Goal: Task Accomplishment & Management: Manage account settings

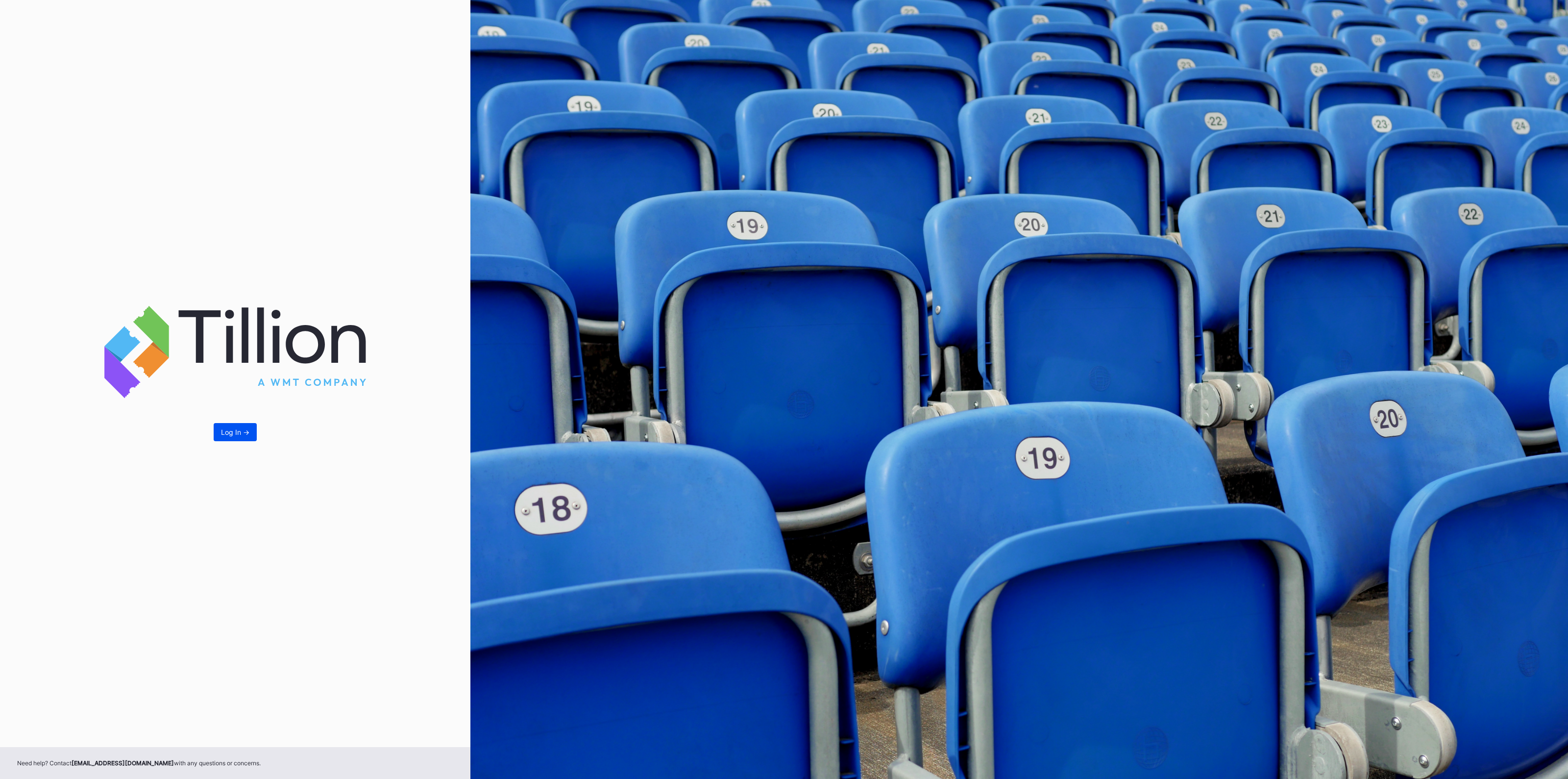
click at [228, 433] on div "Log In ->" at bounding box center [235, 432] width 29 height 9
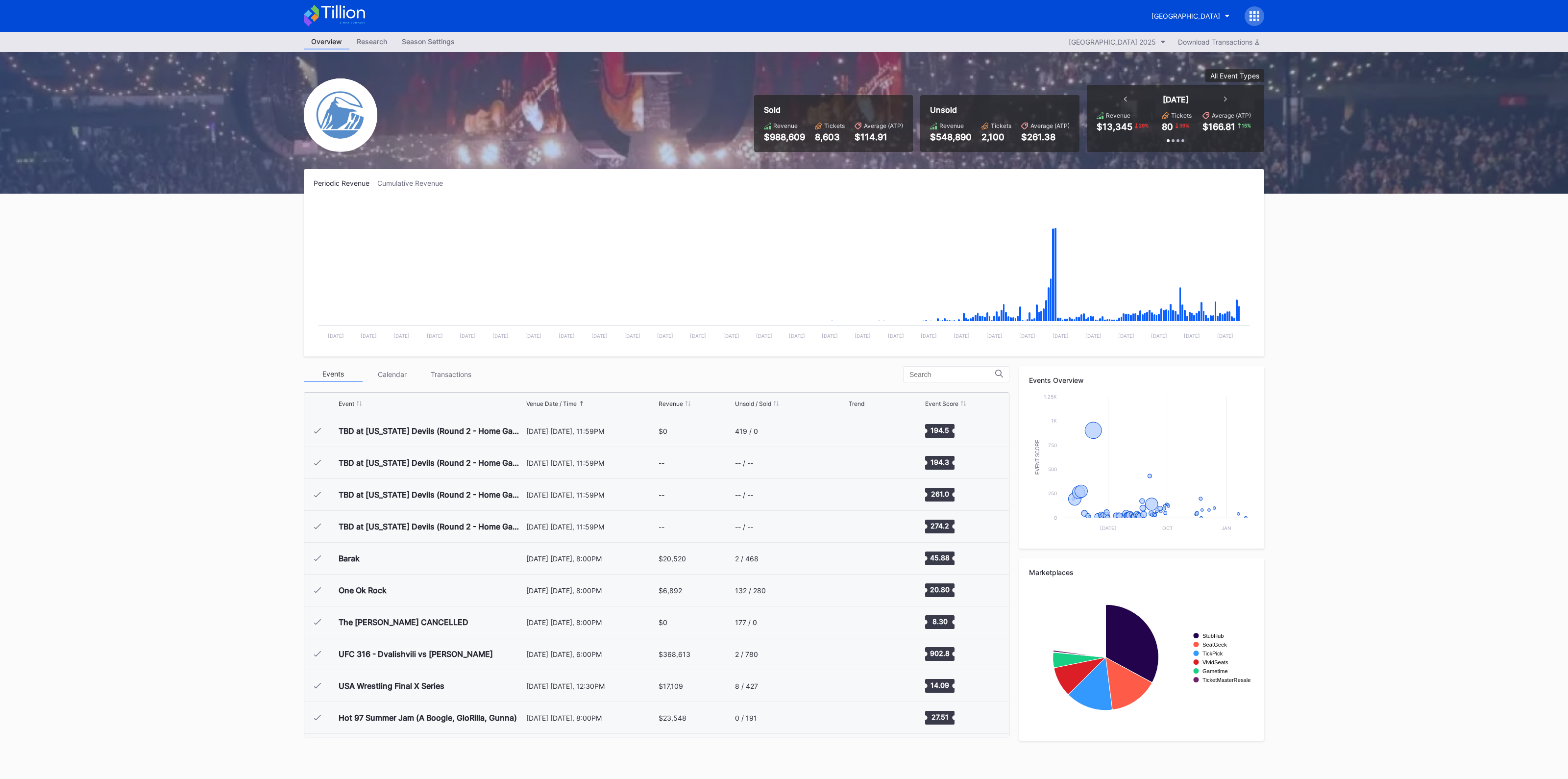
scroll to position [1115, 0]
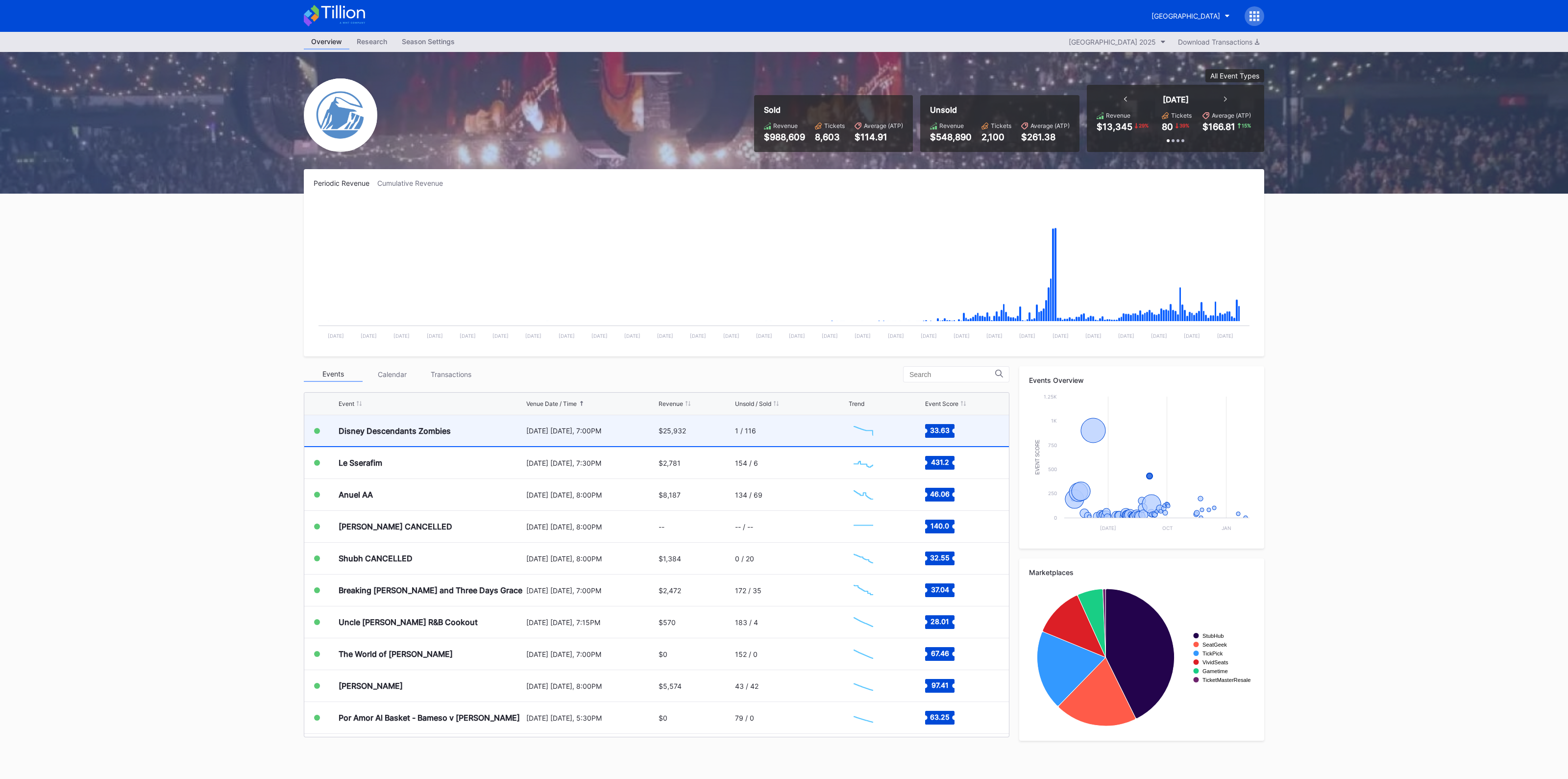
click at [645, 424] on div "[DATE] [DATE], 7:00PM" at bounding box center [591, 431] width 130 height 31
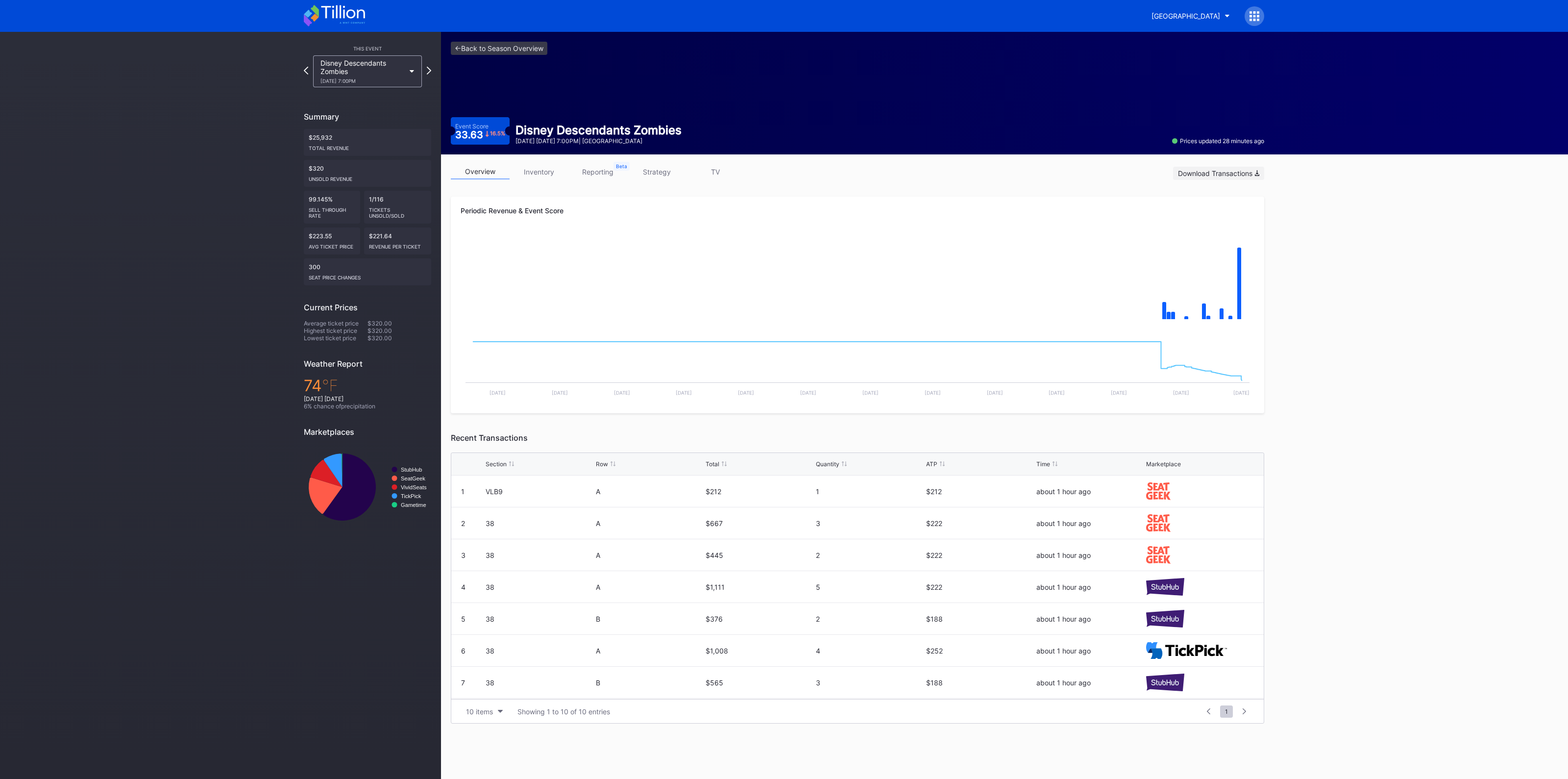
click at [1230, 174] on div "Download Transactions" at bounding box center [1219, 174] width 82 height 9
click at [486, 46] on link "<- Back to Season Overview" at bounding box center [499, 48] width 97 height 13
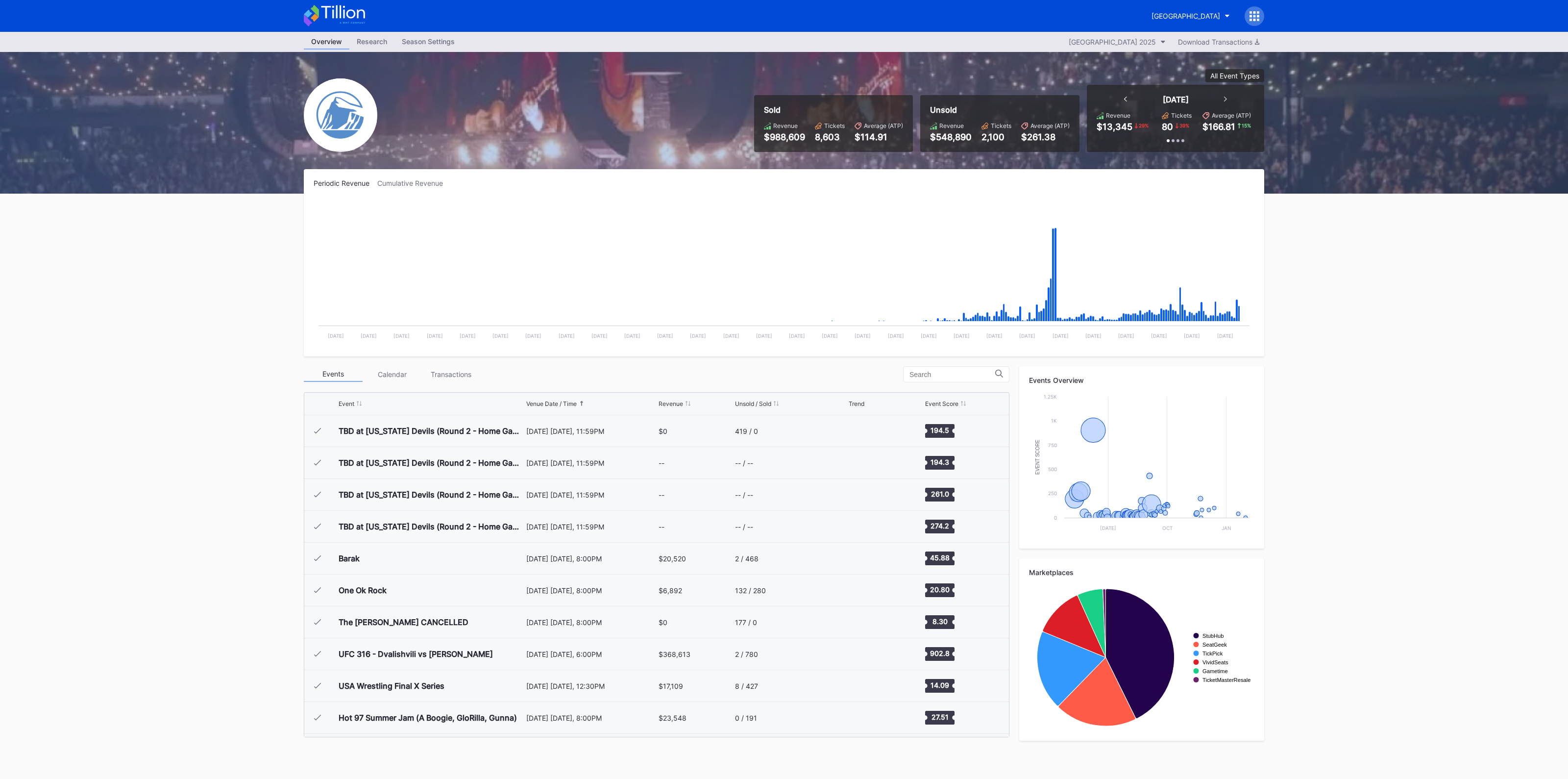
scroll to position [1115, 0]
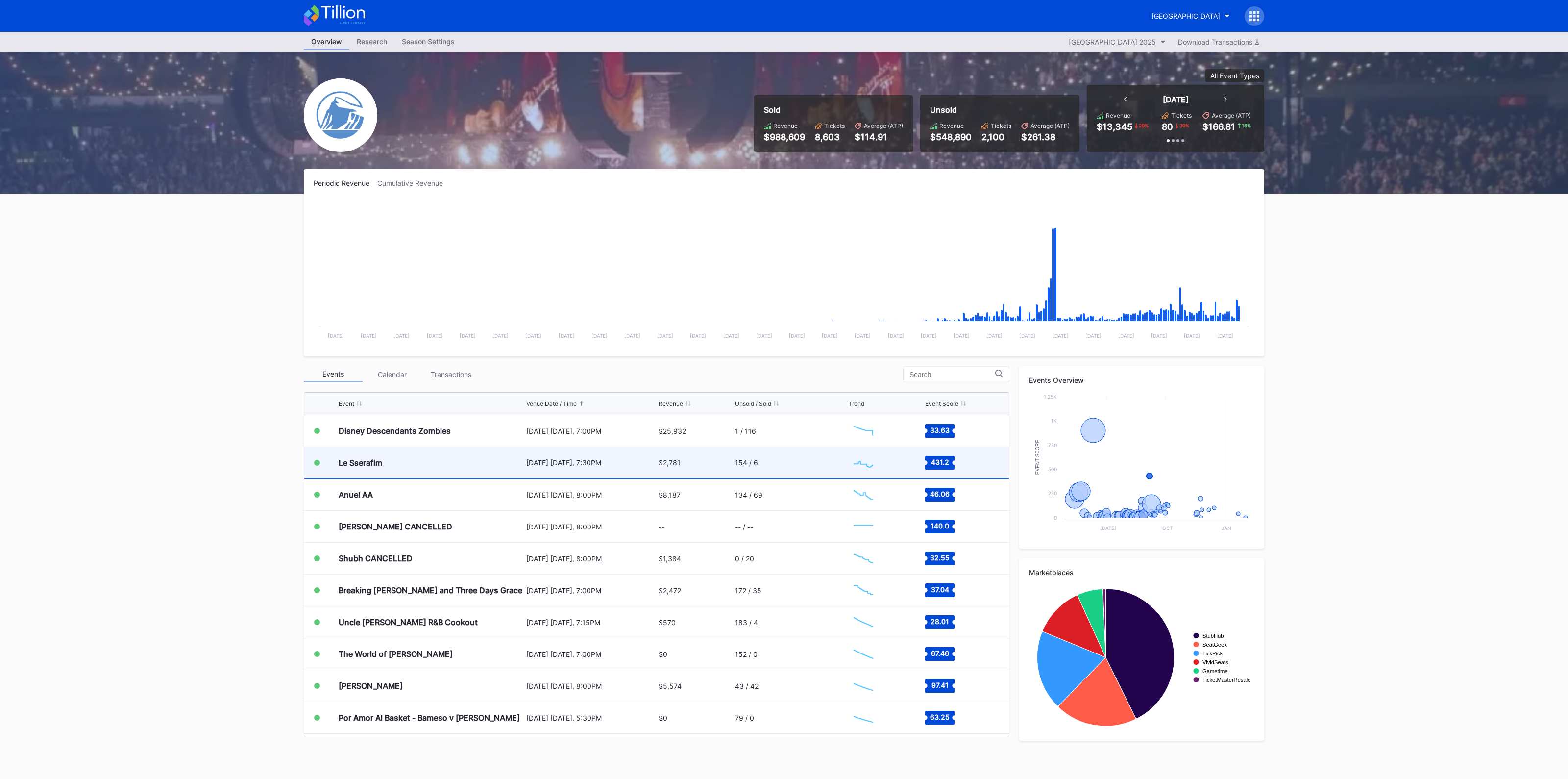
click at [725, 469] on div "$2,781" at bounding box center [696, 462] width 74 height 31
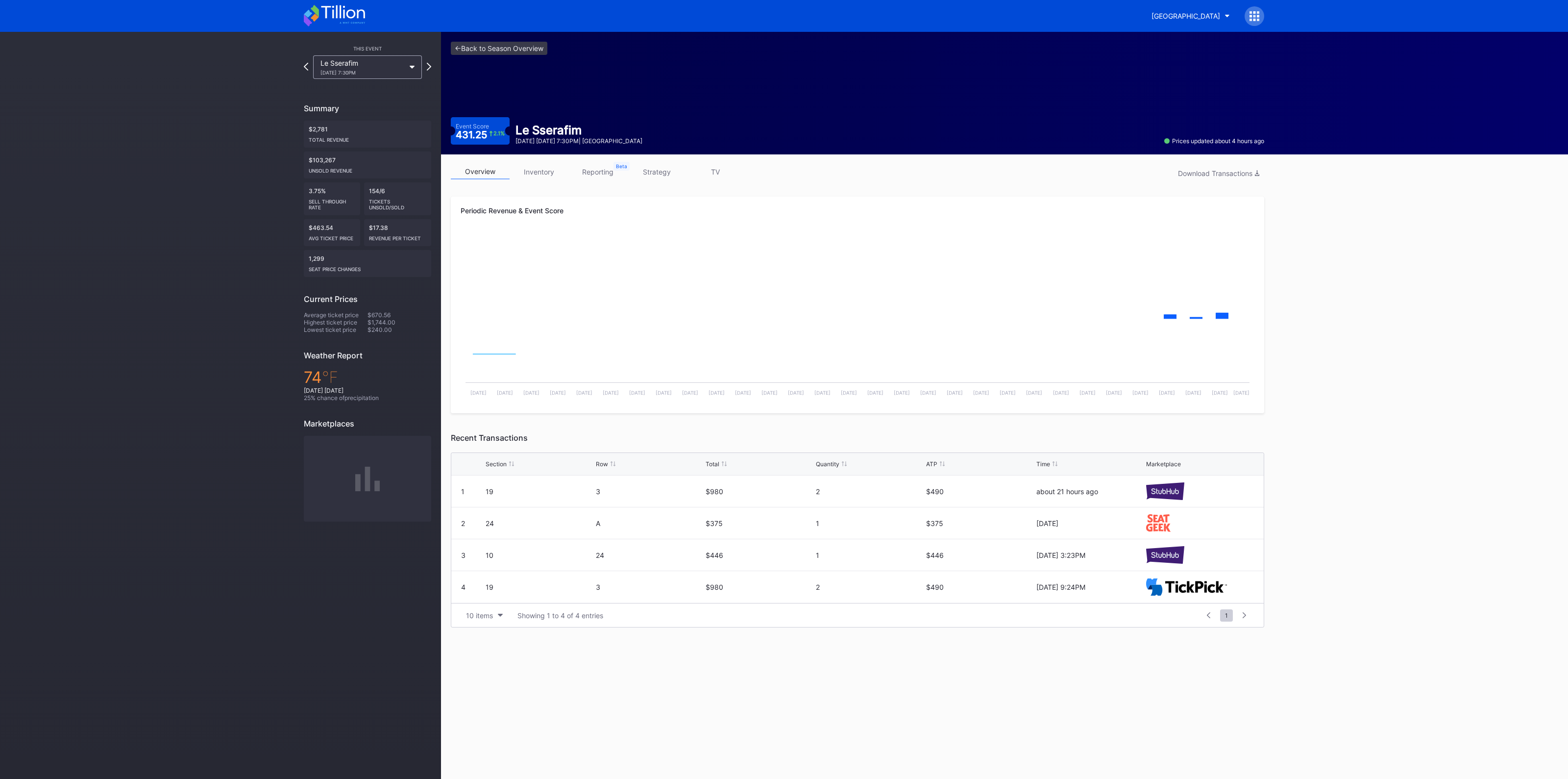
click at [546, 175] on link "inventory" at bounding box center [539, 172] width 59 height 15
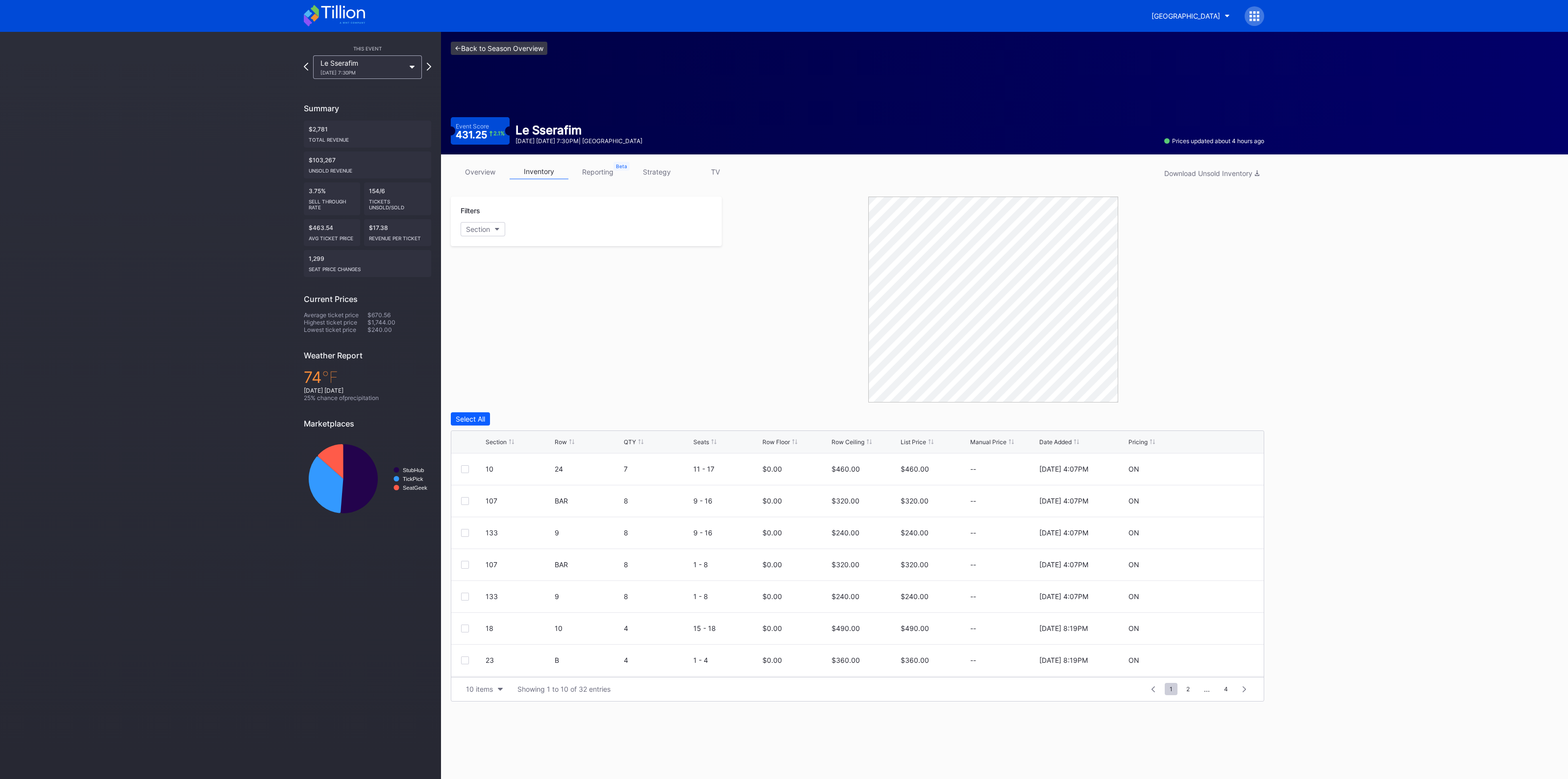
click at [495, 48] on link "<- Back to Season Overview" at bounding box center [499, 48] width 97 height 13
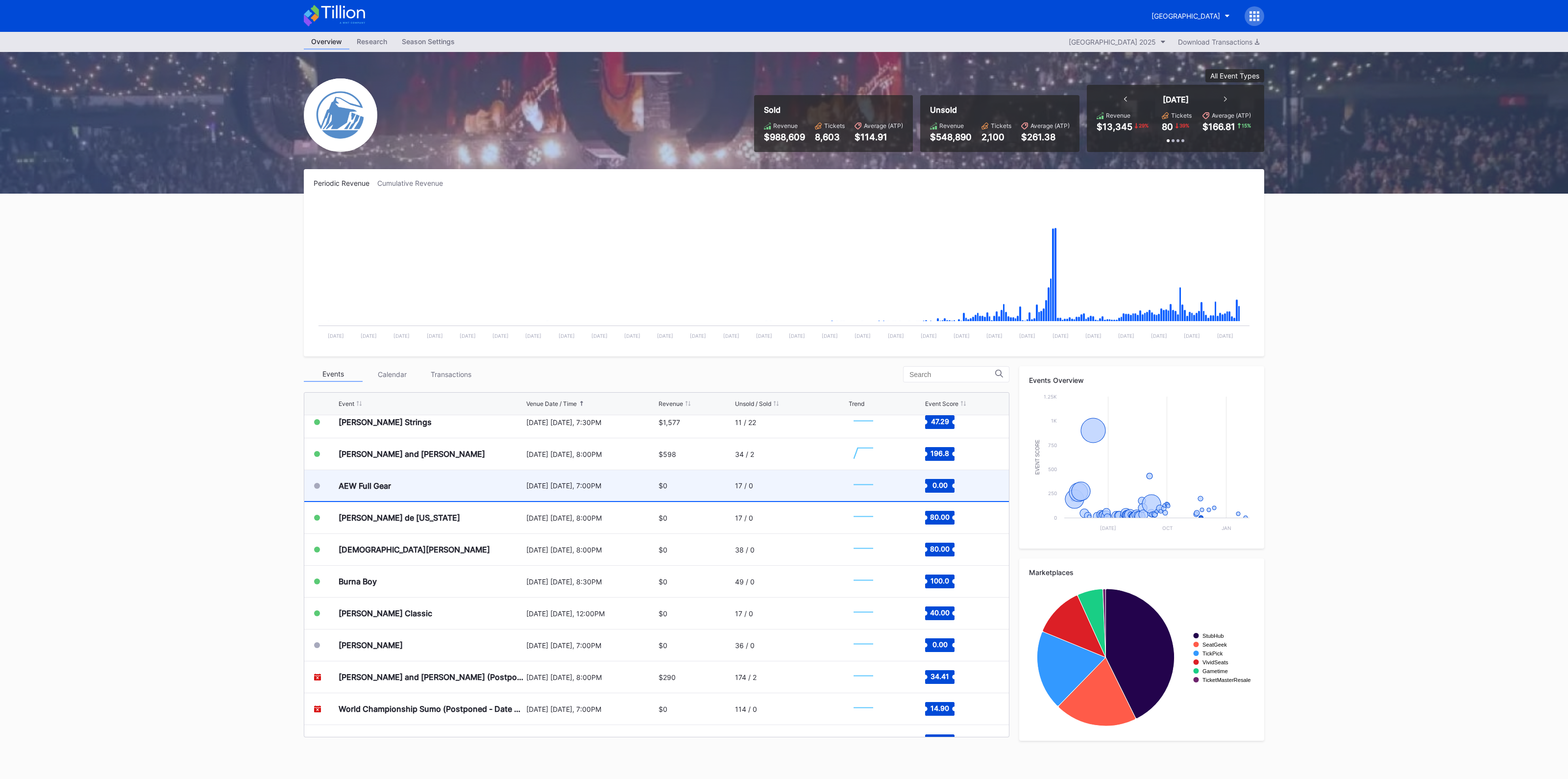
scroll to position [1666, 0]
click at [371, 482] on div "AEW Full Gear" at bounding box center [365, 485] width 52 height 10
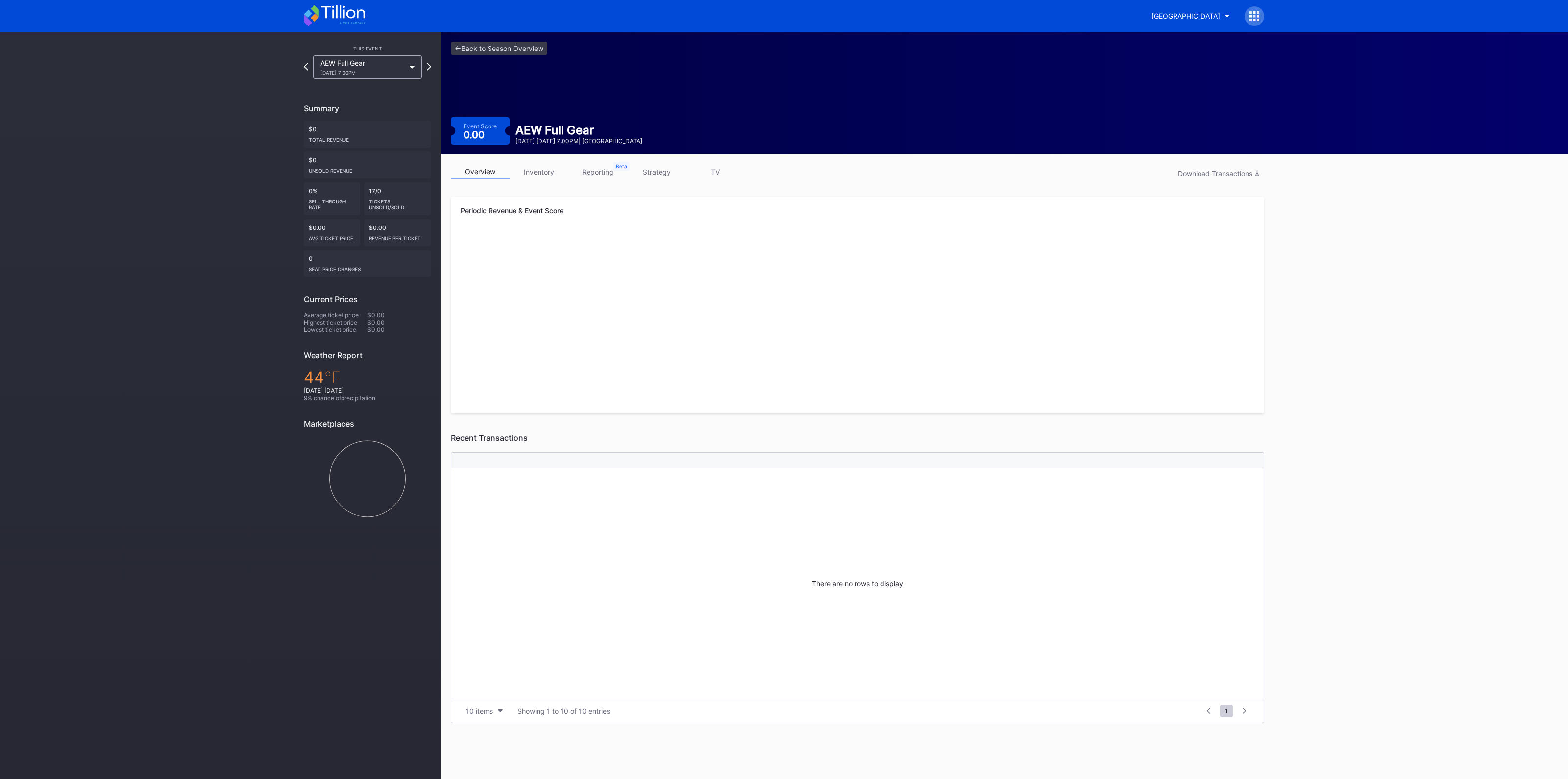
click at [528, 175] on link "inventory" at bounding box center [539, 172] width 59 height 15
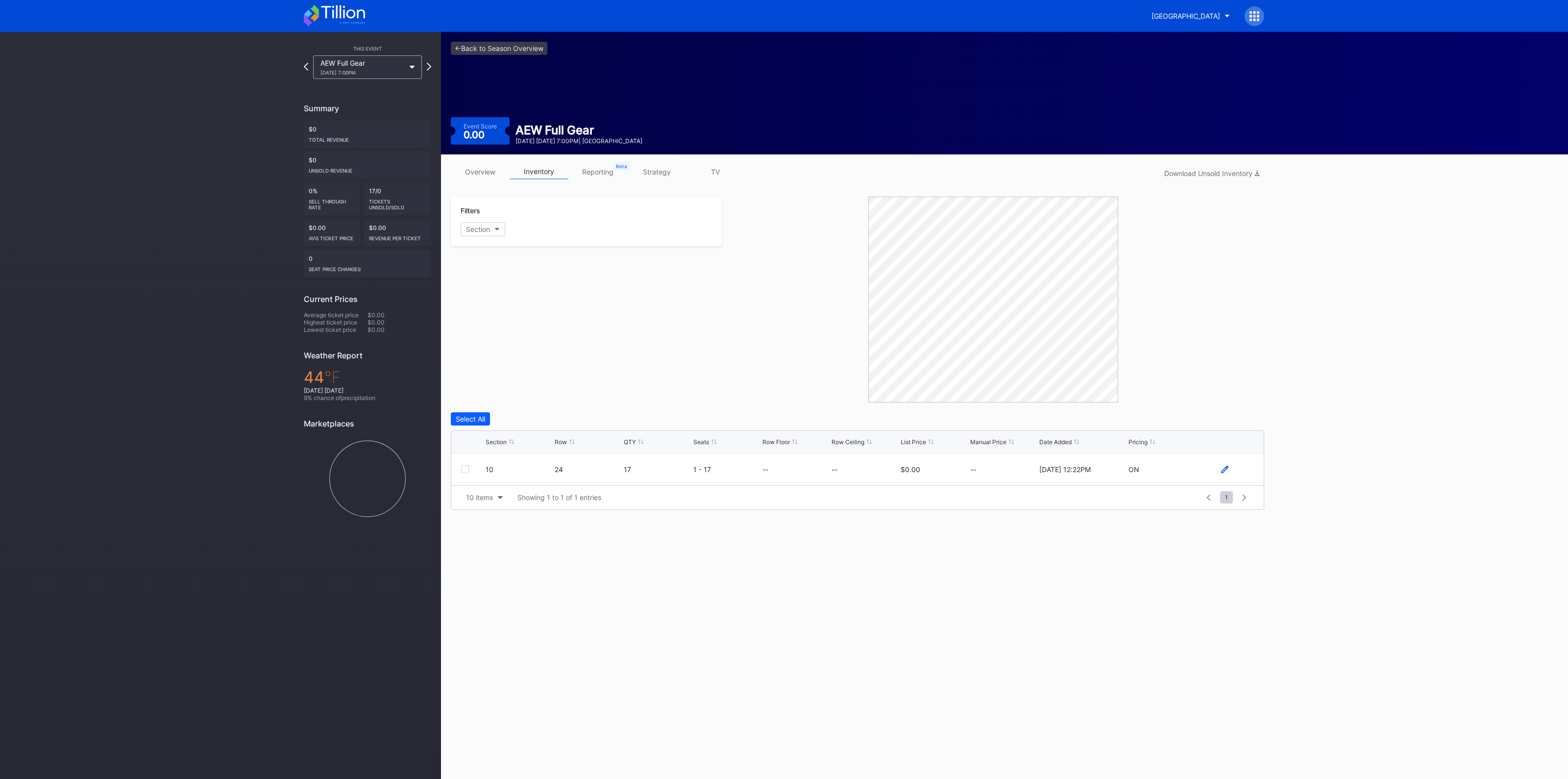
click at [1223, 466] on icon at bounding box center [1225, 470] width 7 height 7
click at [509, 46] on link "<- Back to Season Overview" at bounding box center [499, 48] width 97 height 13
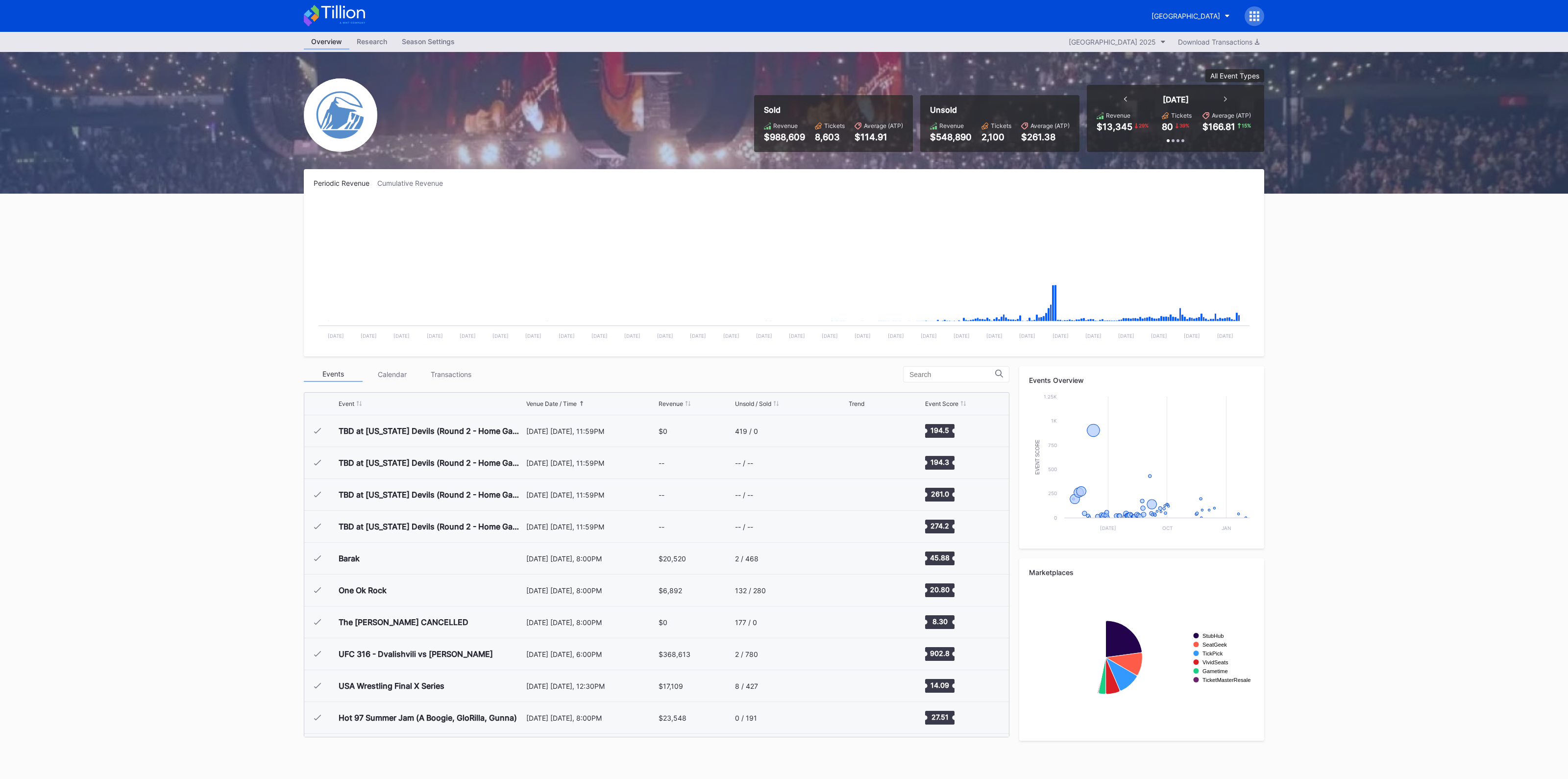
scroll to position [1115, 0]
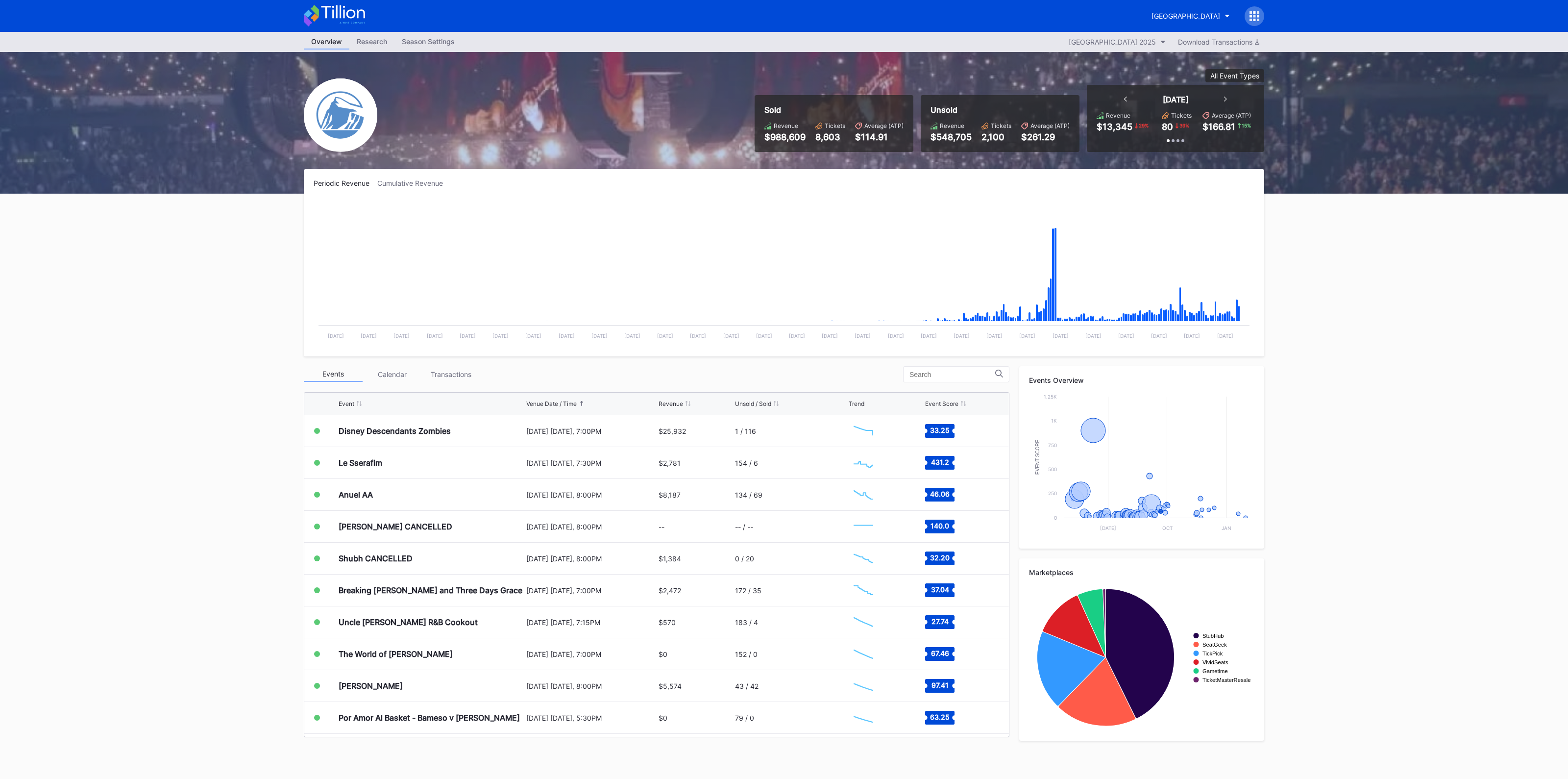
click at [142, 309] on div "Overview Research Season Settings Prudential Center Secondary 2025 Download Tra…" at bounding box center [784, 405] width 1568 height 747
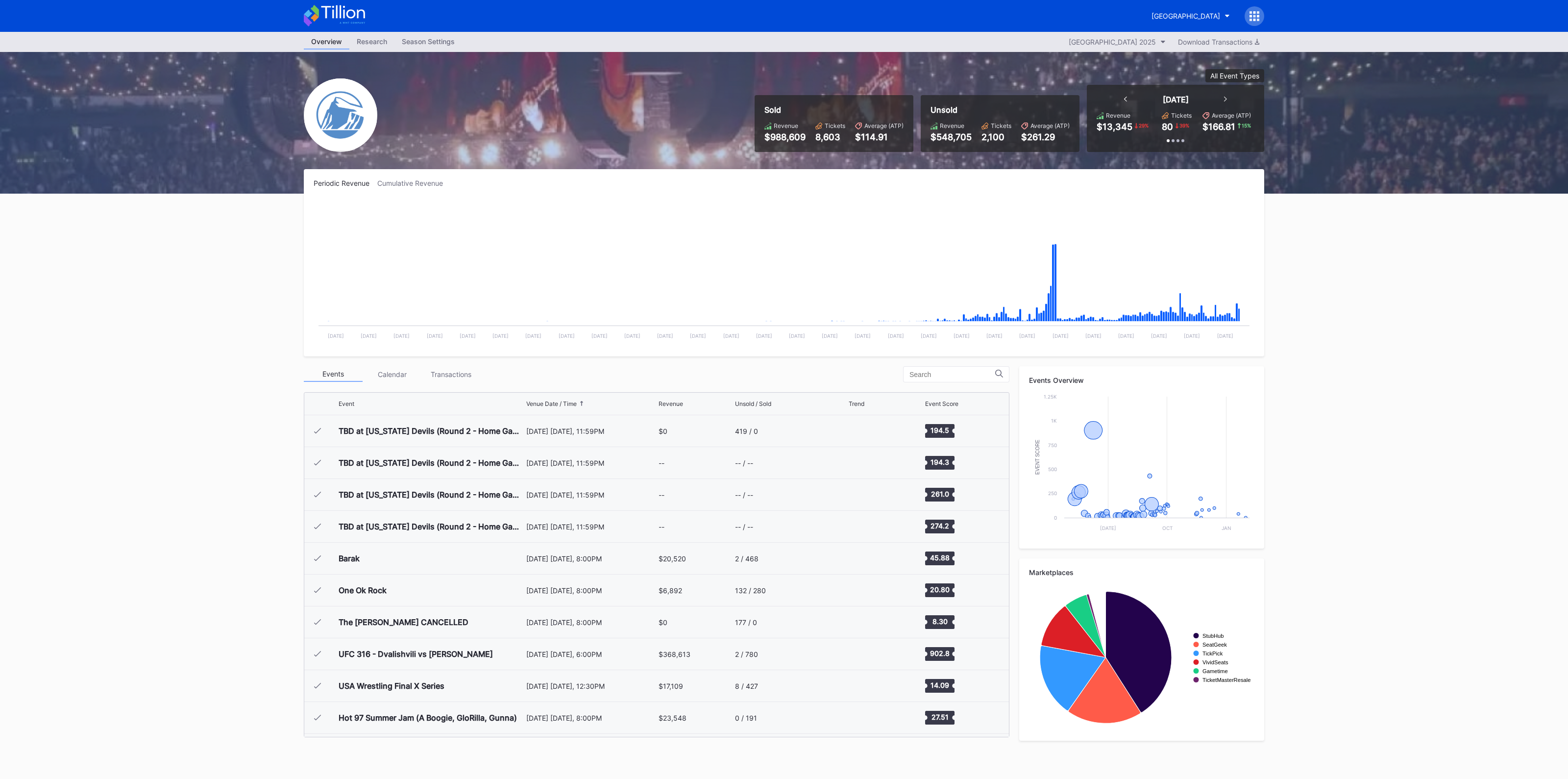
scroll to position [1115, 0]
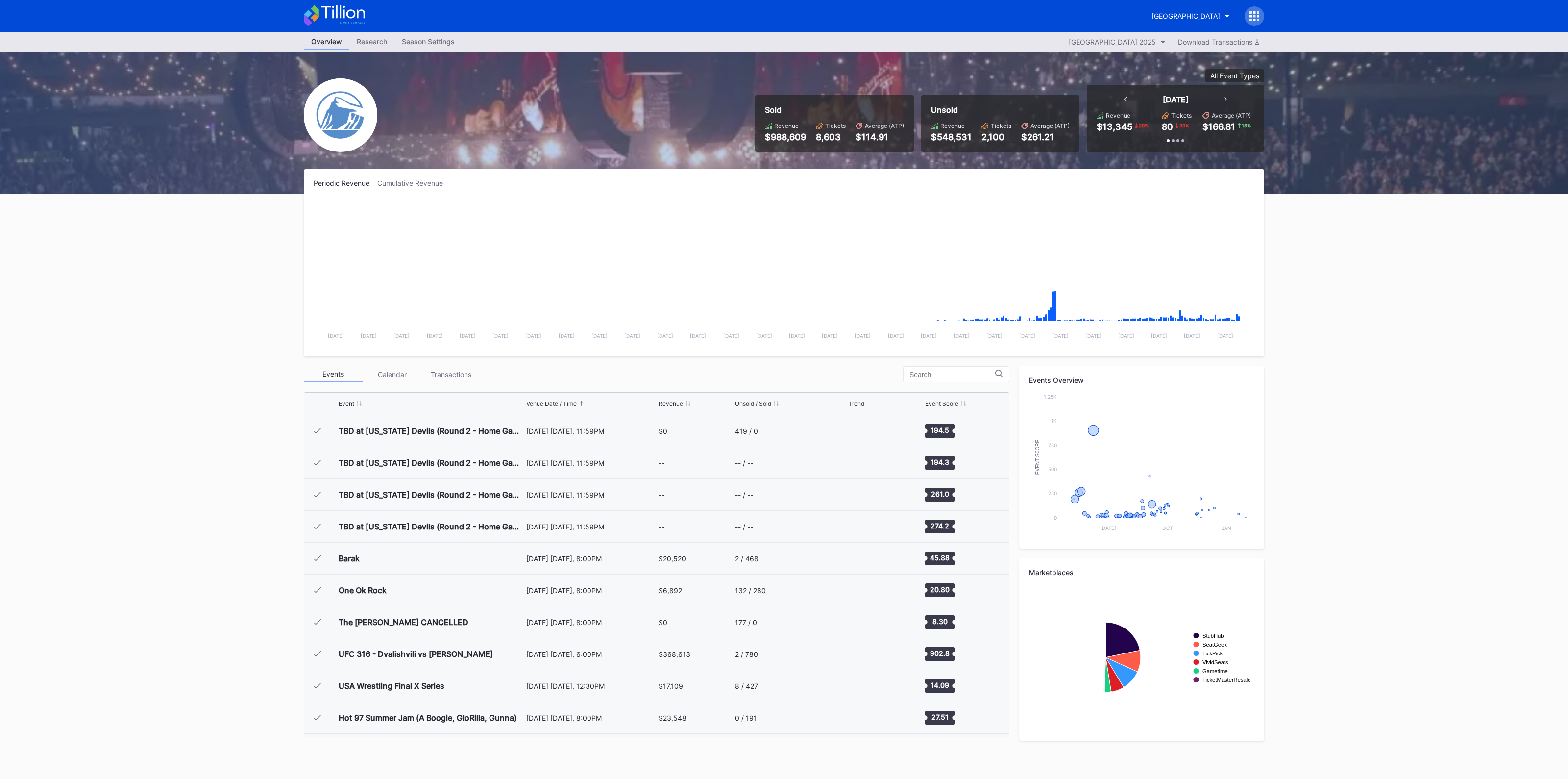
scroll to position [1115, 0]
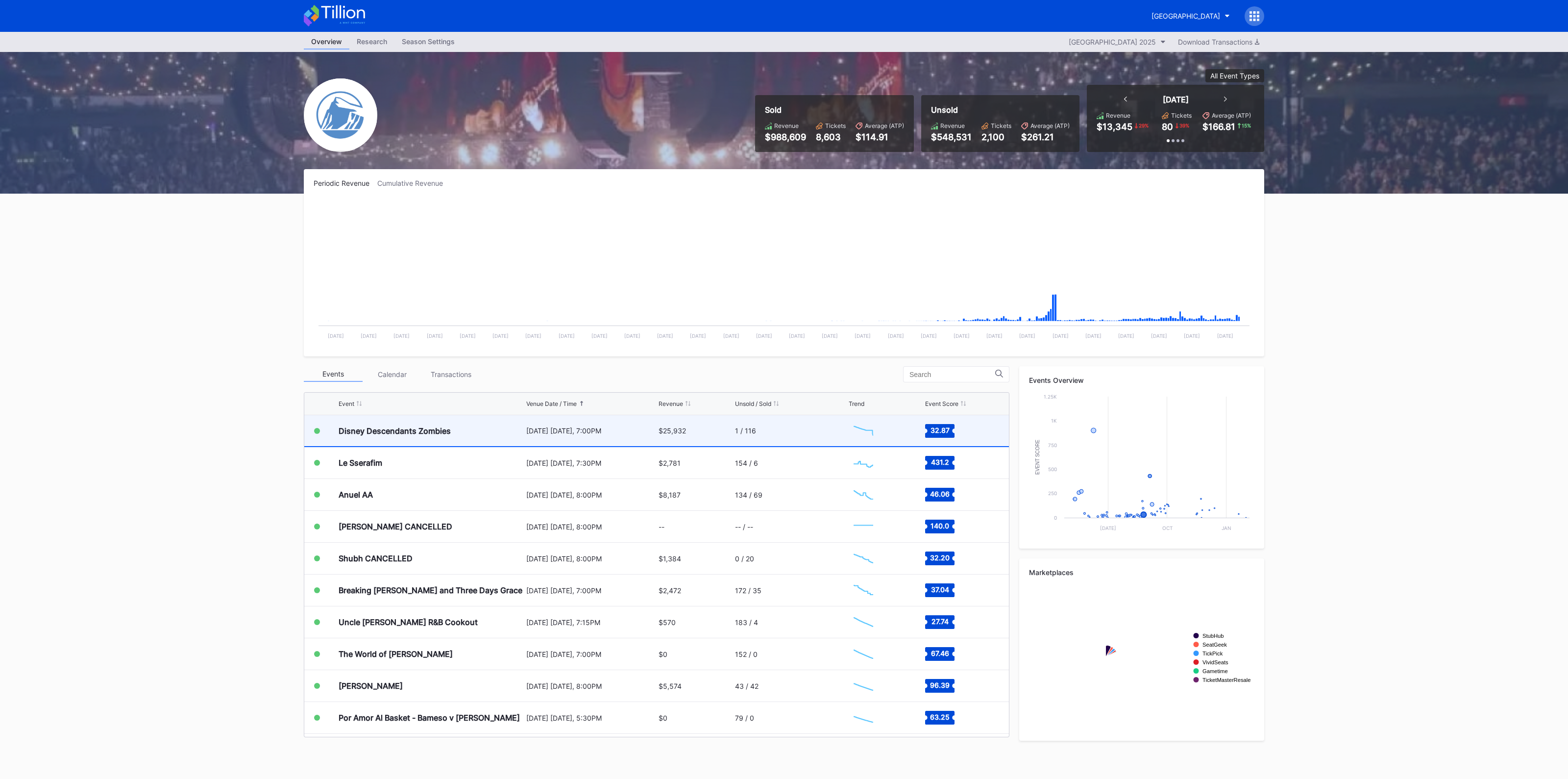
click at [763, 441] on div "1 / 116" at bounding box center [791, 431] width 111 height 31
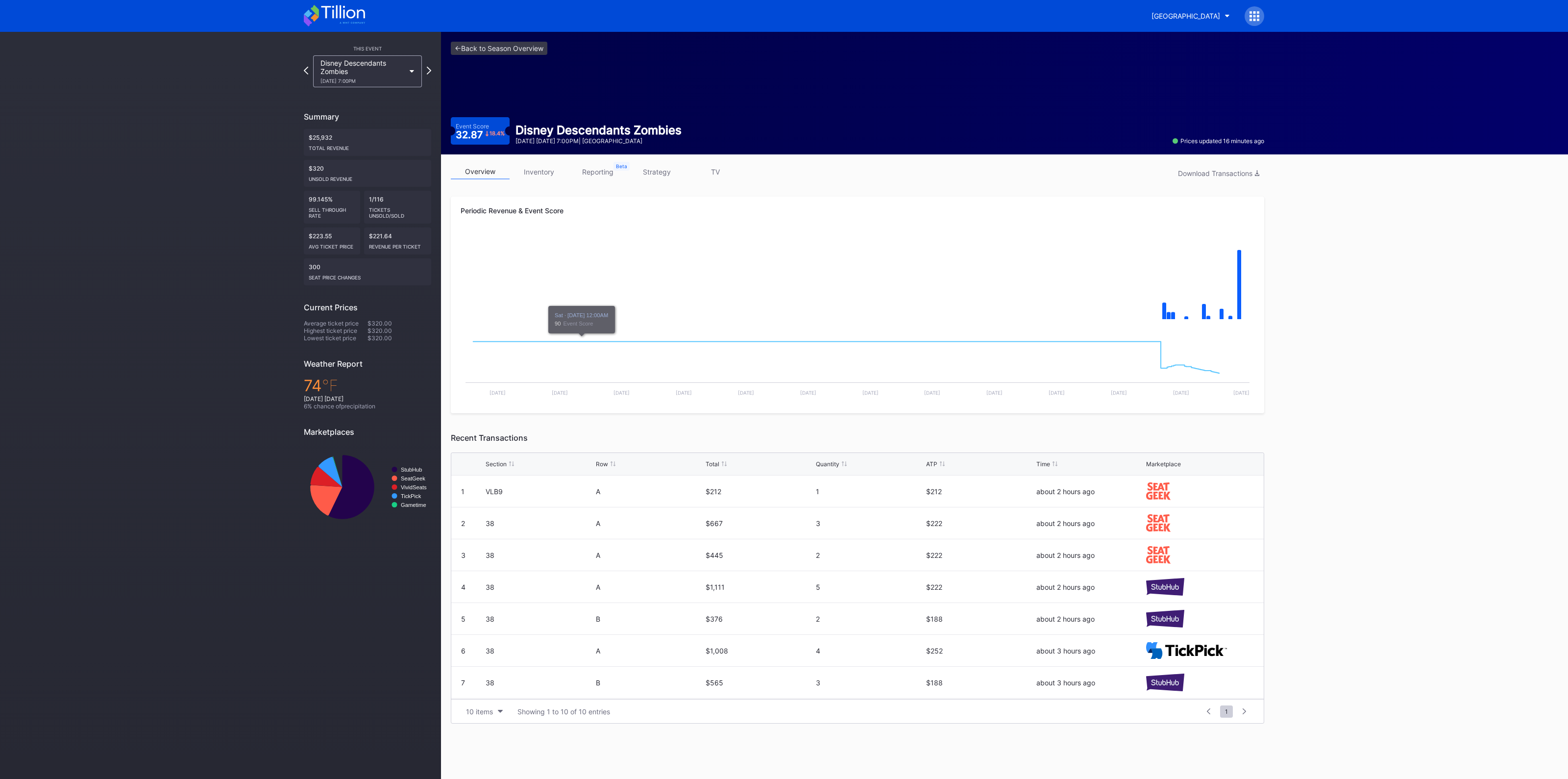
click at [541, 163] on div "overview inventory reporting strategy TV Download Transactions Periodic Revenue…" at bounding box center [857, 444] width 833 height 579
click at [536, 171] on link "inventory" at bounding box center [539, 172] width 59 height 15
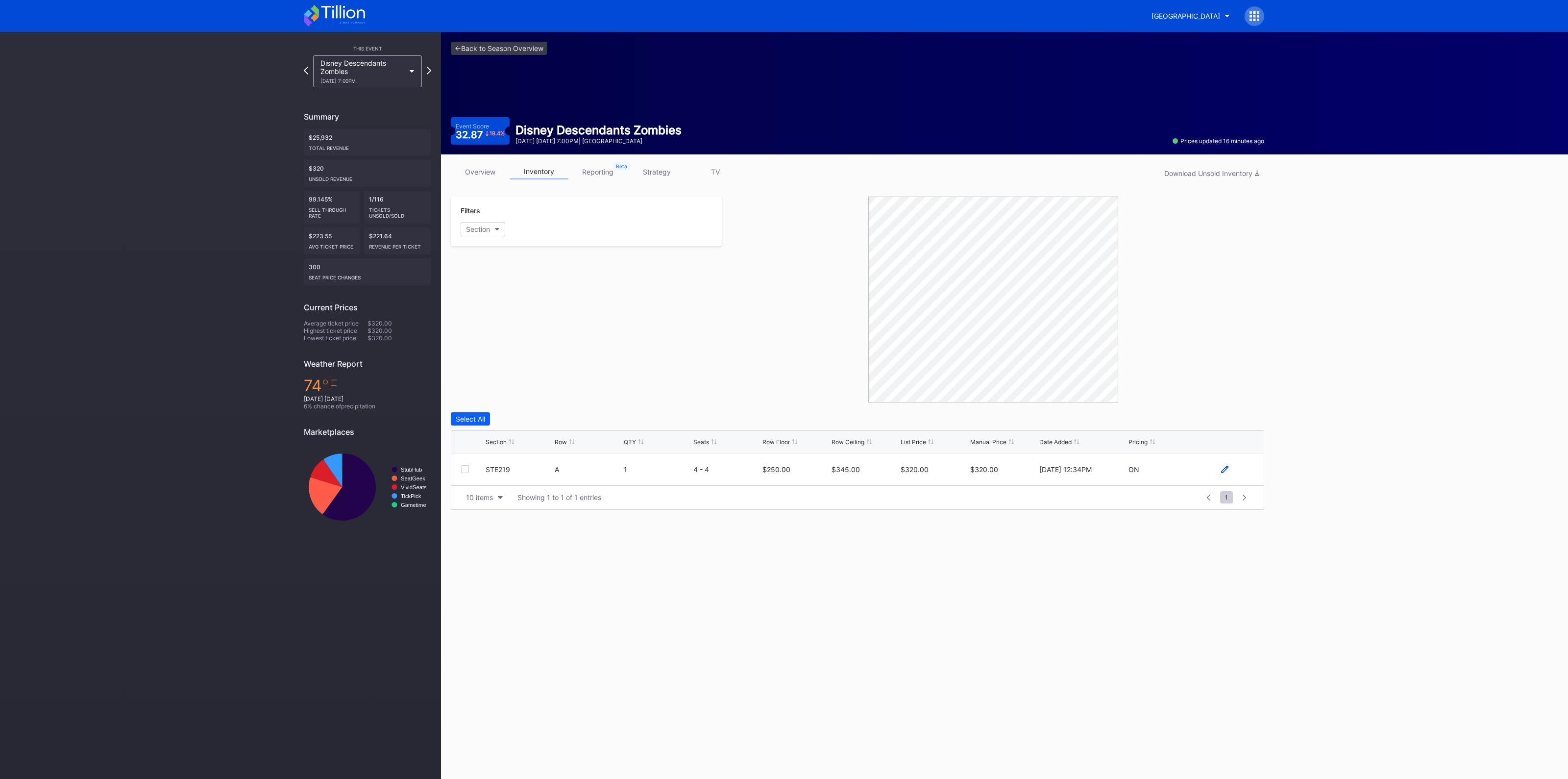
click at [1225, 466] on icon at bounding box center [1225, 470] width 7 height 7
click at [1015, 470] on input "320" at bounding box center [1003, 473] width 66 height 19
type input "240"
click at [1235, 473] on div "Save" at bounding box center [1239, 473] width 16 height 9
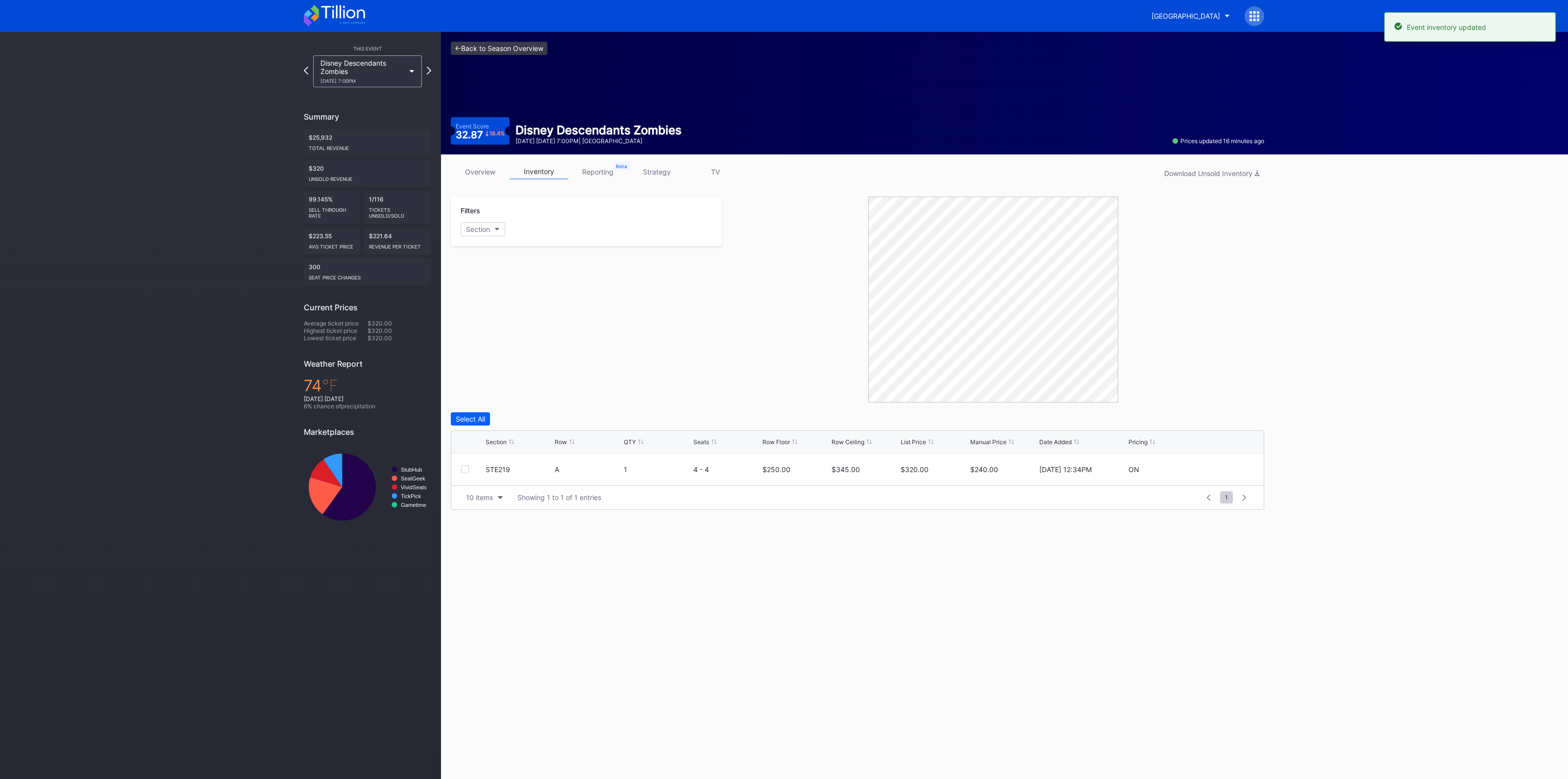
click at [517, 52] on link "<- Back to Season Overview" at bounding box center [499, 48] width 97 height 13
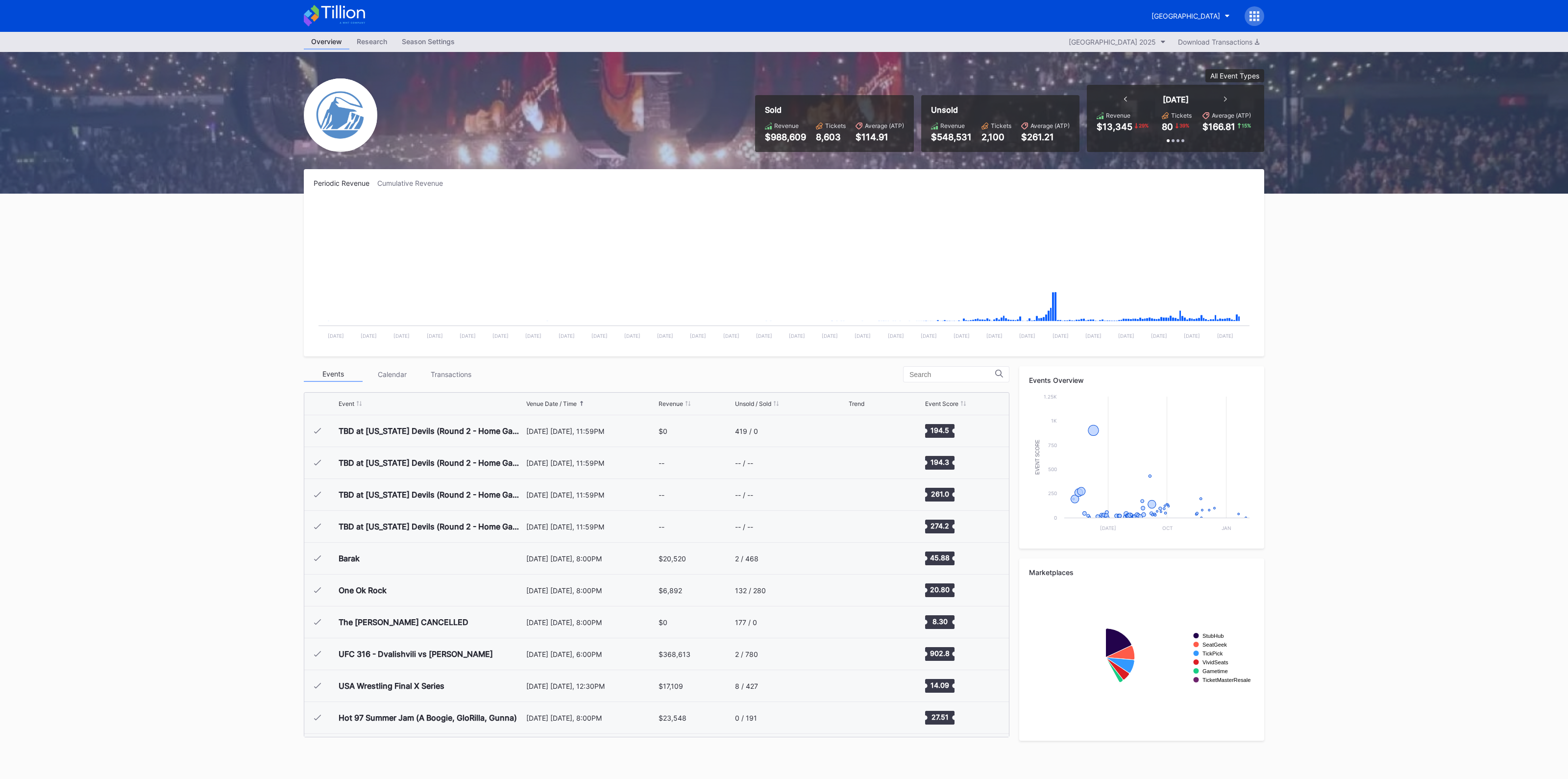
scroll to position [1115, 0]
